Goal: Navigation & Orientation: Find specific page/section

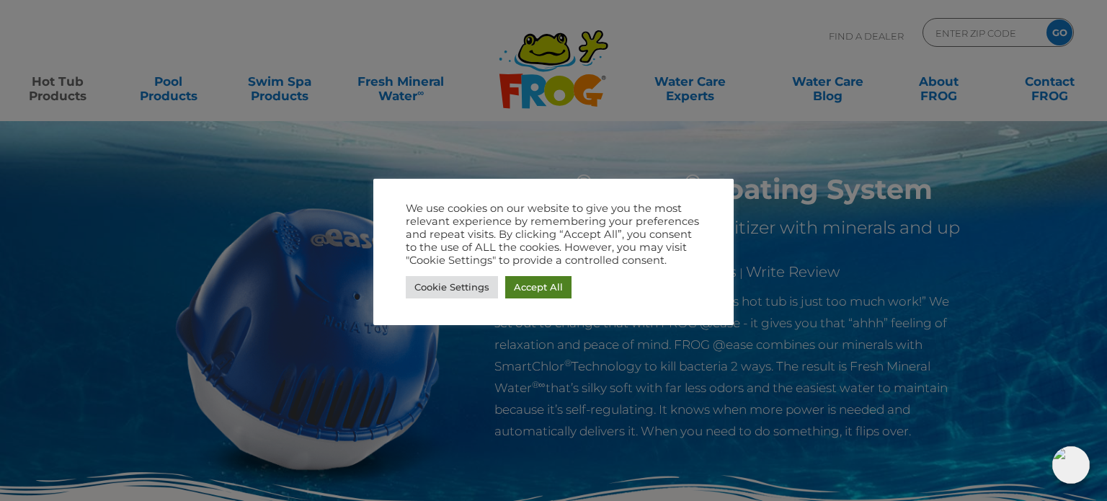
click at [531, 281] on link "Accept All" at bounding box center [538, 287] width 66 height 22
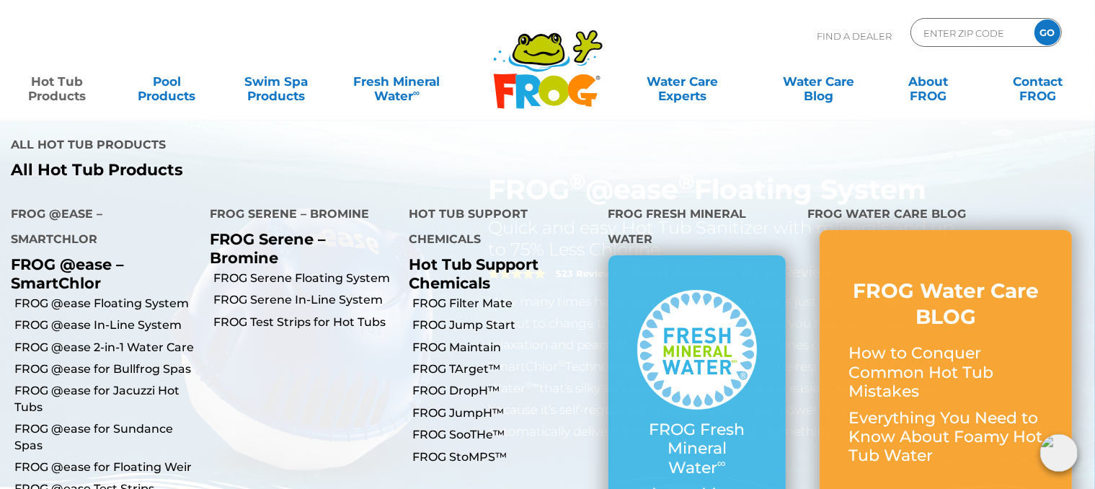
click at [59, 89] on link "Hot Tub Products" at bounding box center [56, 81] width 85 height 29
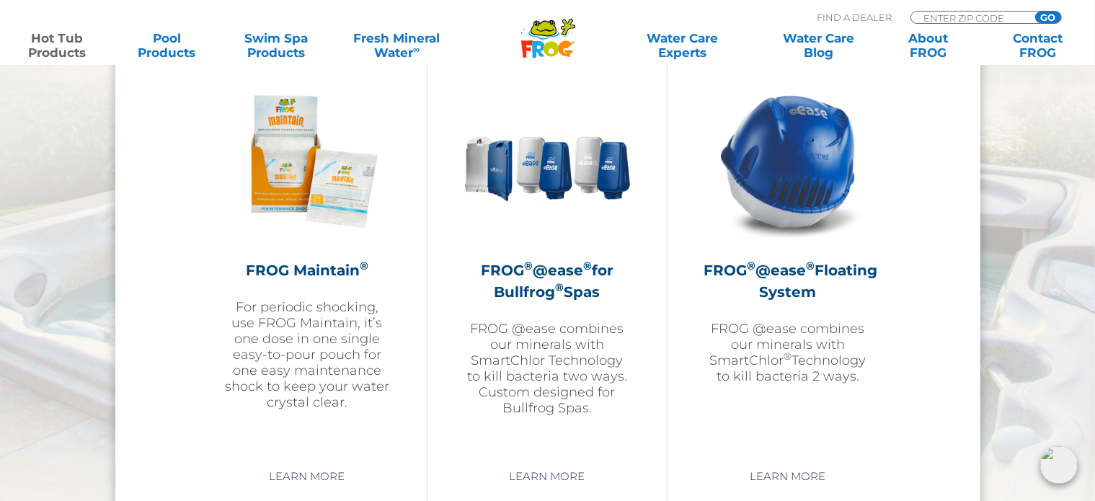
scroll to position [1637, 0]
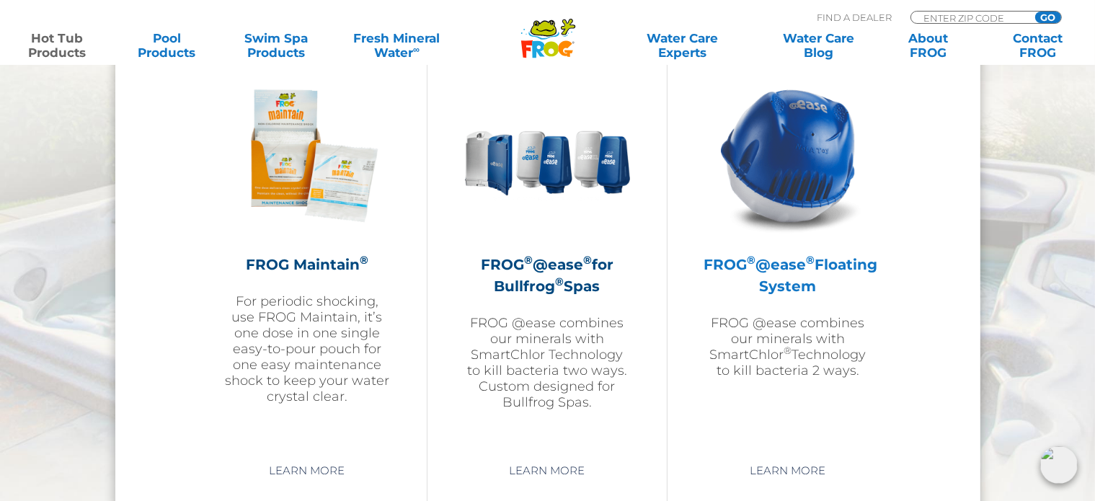
click at [808, 129] on img at bounding box center [787, 155] width 167 height 167
